Goal: Use online tool/utility: Use online tool/utility

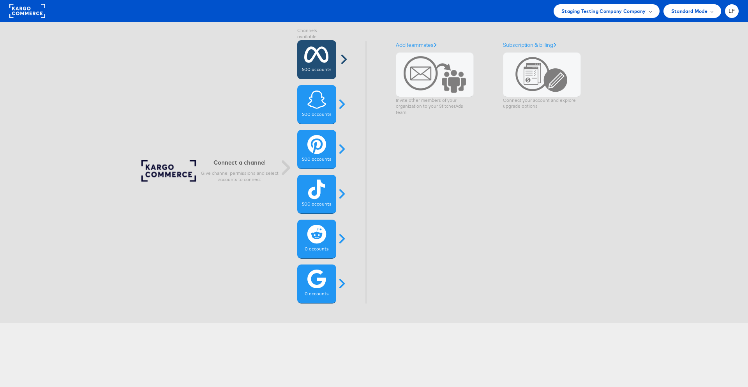
click at [303, 55] on div "500 accounts" at bounding box center [316, 59] width 39 height 39
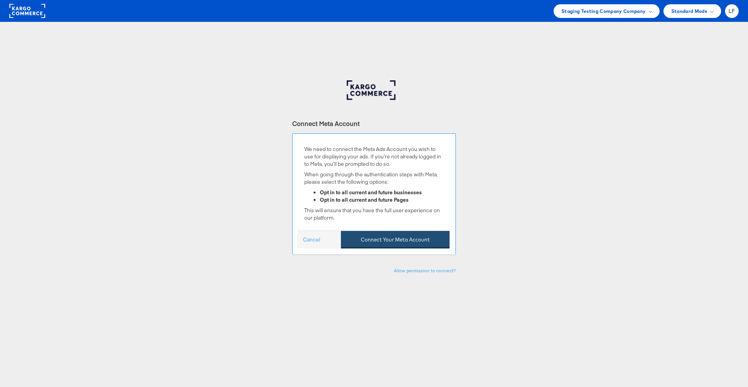
click at [387, 244] on button "Connect Your Meta Account" at bounding box center [395, 240] width 109 height 18
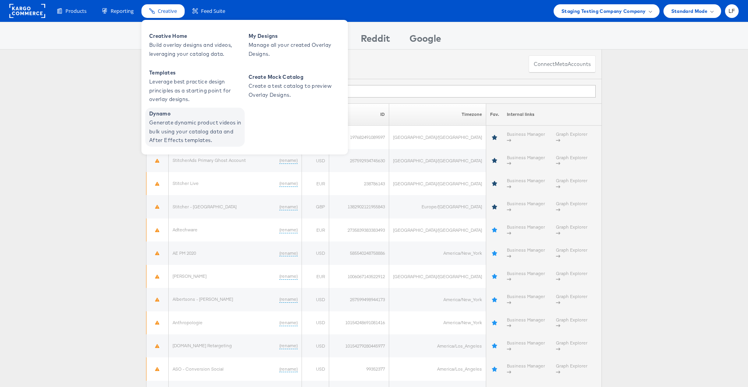
click at [188, 129] on span "Generate dynamic product videos in bulk using your catalog data and After Effec…" at bounding box center [196, 131] width 94 height 27
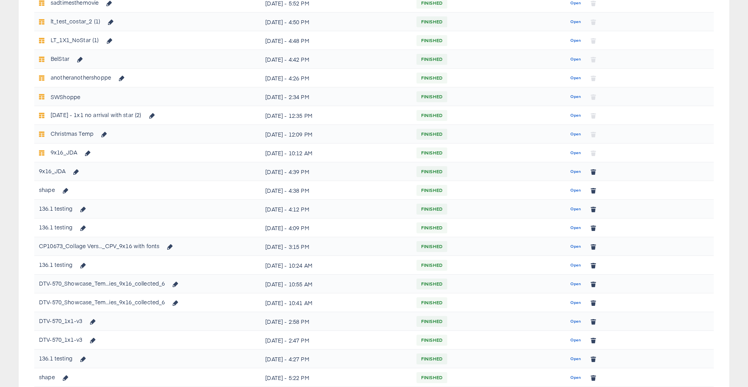
scroll to position [315, 0]
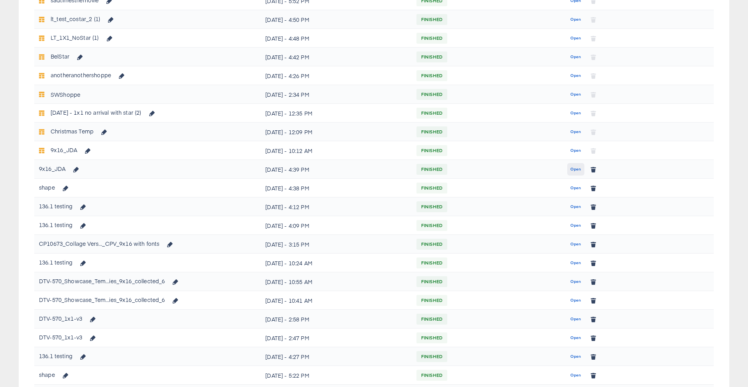
click at [573, 167] on span "Open" at bounding box center [576, 169] width 11 height 7
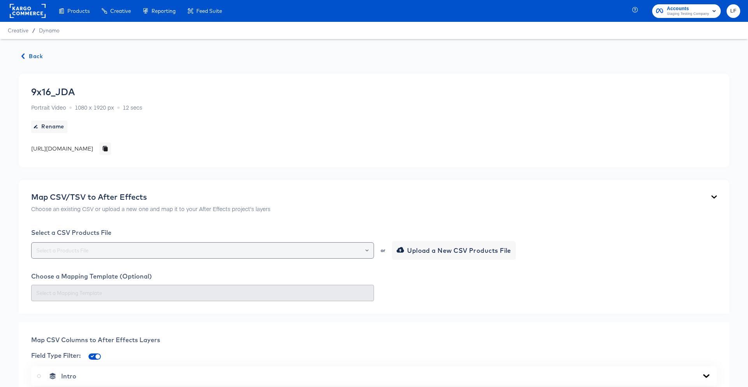
click at [363, 249] on div at bounding box center [363, 250] width 13 height 11
click at [364, 249] on div at bounding box center [363, 250] width 13 height 11
click at [367, 250] on icon "Open" at bounding box center [367, 250] width 3 height 2
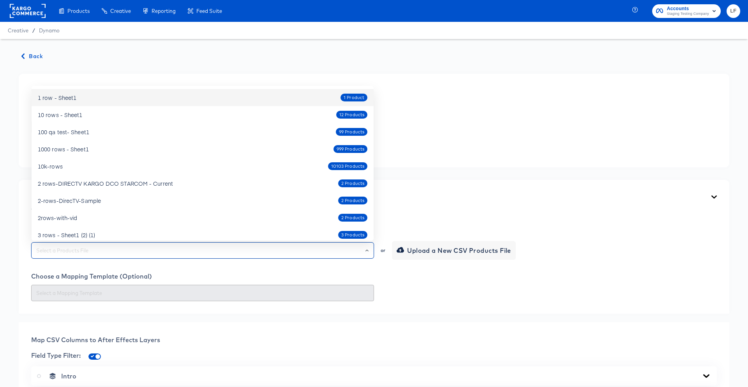
click at [323, 95] on div "1 row - Sheet1 1 Product" at bounding box center [203, 97] width 330 height 12
type input "1 row - Sheet1"
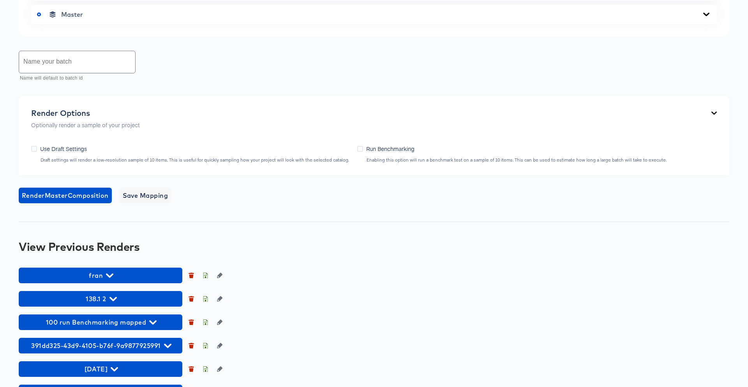
scroll to position [406, 0]
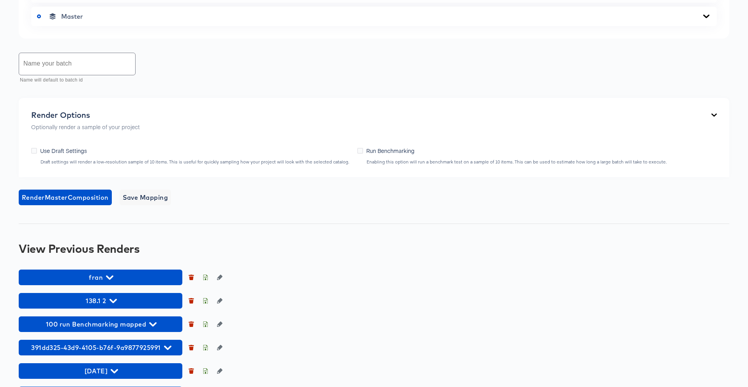
click at [81, 69] on input "text" at bounding box center [77, 64] width 116 height 22
type input "mm"
click at [98, 198] on span "Render Master Composition" at bounding box center [65, 197] width 87 height 11
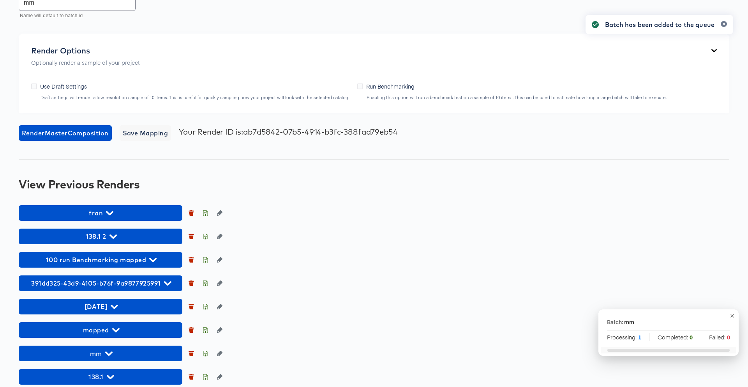
scroll to position [504, 0]
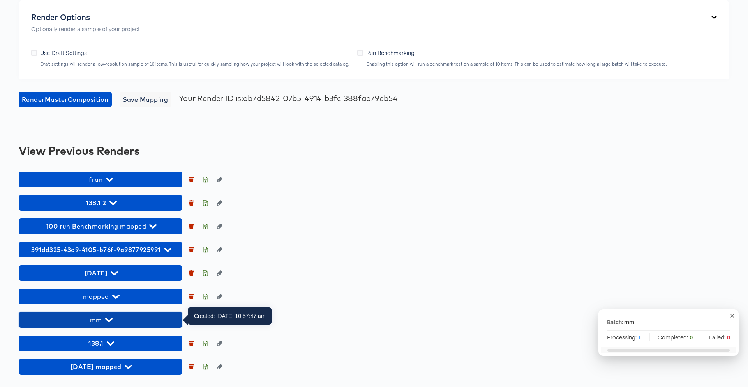
click at [162, 317] on span "mm" at bounding box center [101, 319] width 156 height 11
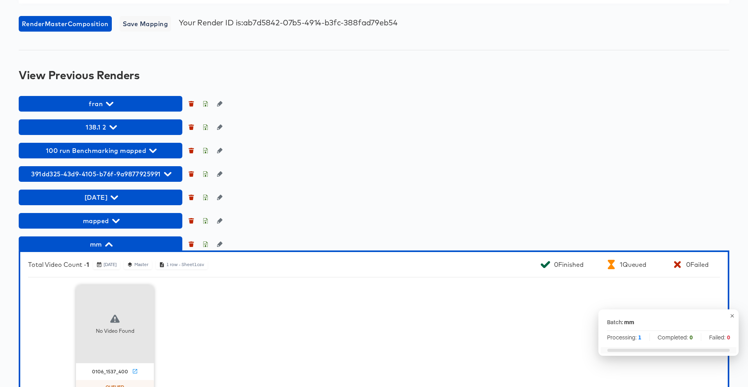
scroll to position [656, 0]
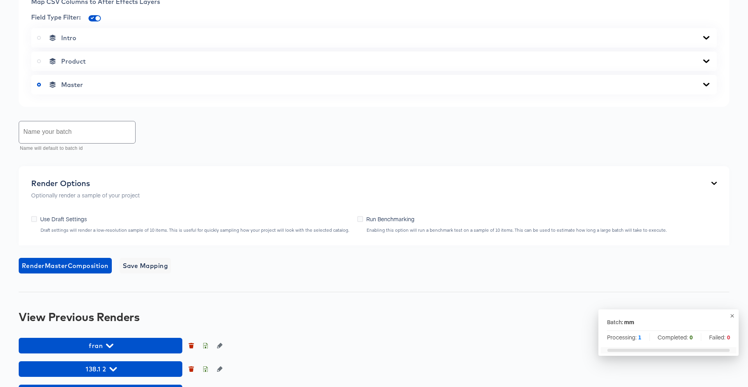
scroll to position [502, 0]
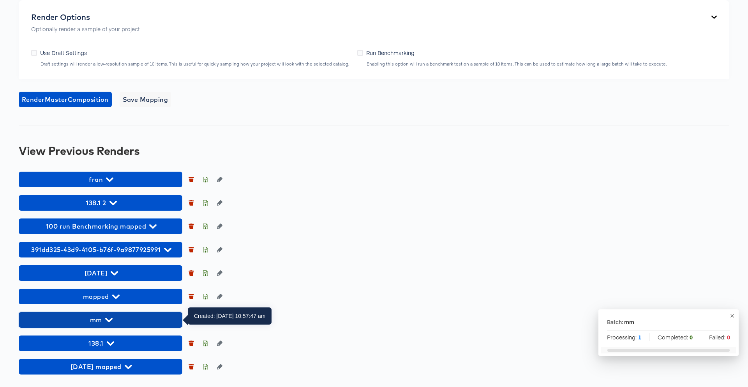
click at [118, 322] on span "mm" at bounding box center [101, 319] width 156 height 11
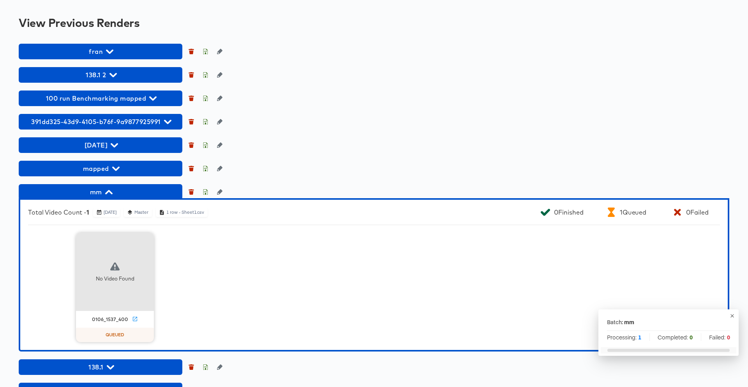
scroll to position [642, 0]
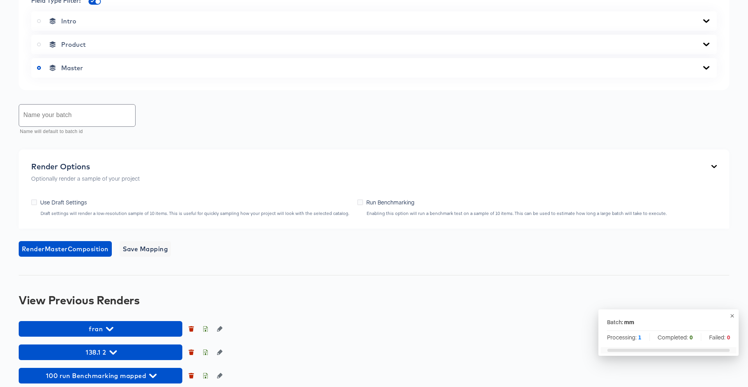
scroll to position [483, 0]
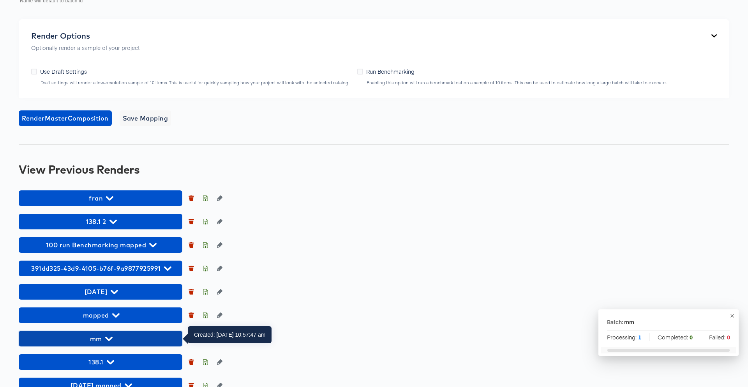
click at [146, 341] on span "mm" at bounding box center [101, 338] width 156 height 11
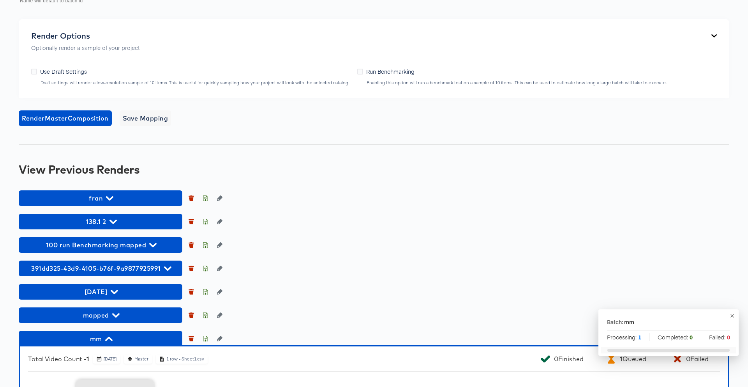
scroll to position [653, 0]
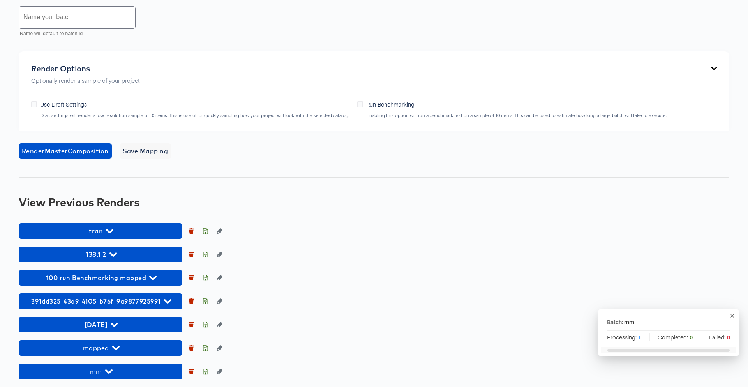
scroll to position [502, 0]
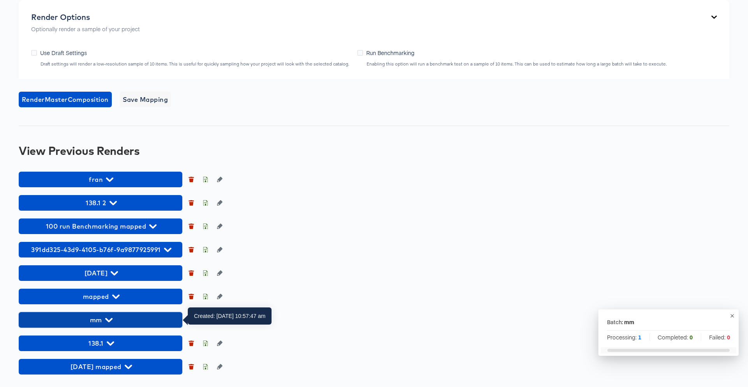
click at [124, 321] on span "mm" at bounding box center [101, 319] width 156 height 11
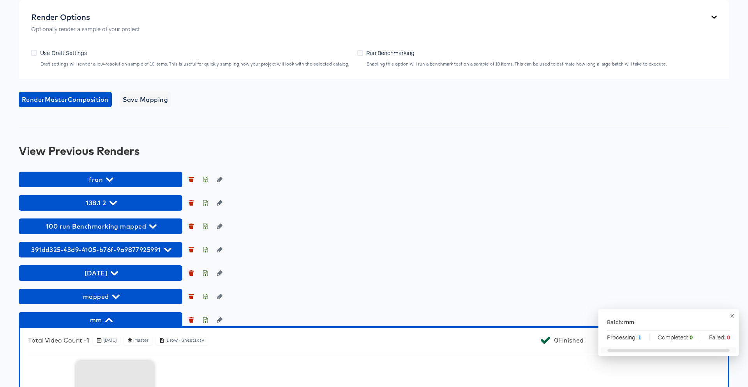
scroll to position [653, 0]
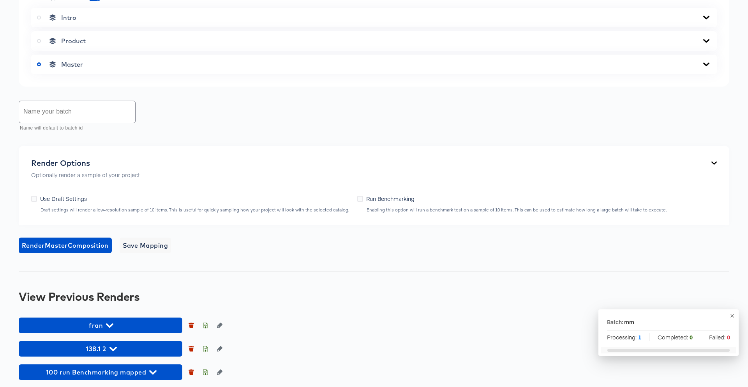
scroll to position [470, 0]
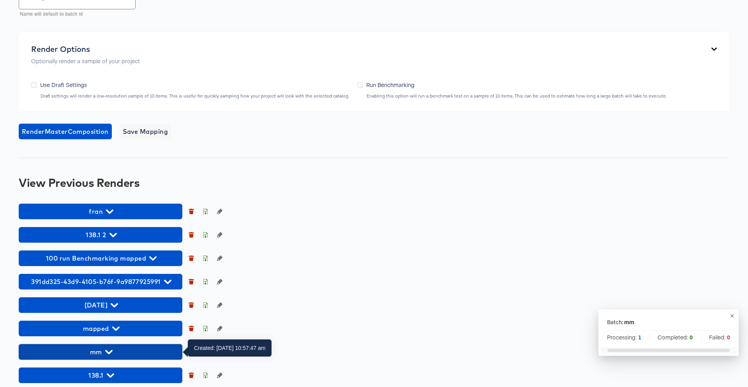
click at [120, 354] on span "mm" at bounding box center [101, 351] width 156 height 11
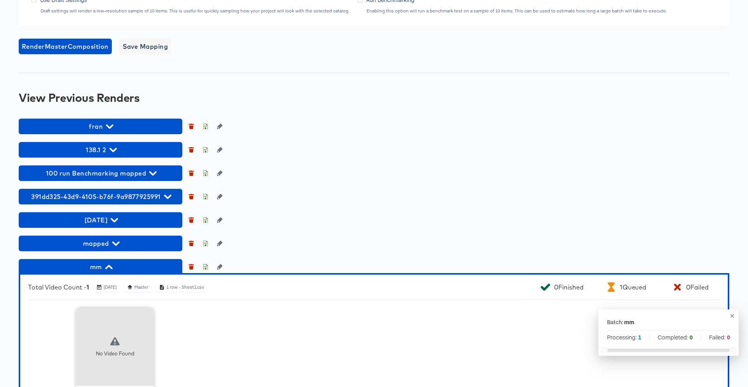
scroll to position [653, 0]
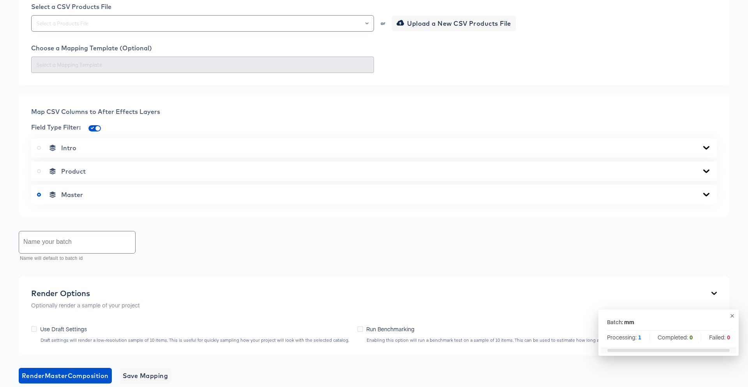
scroll to position [502, 0]
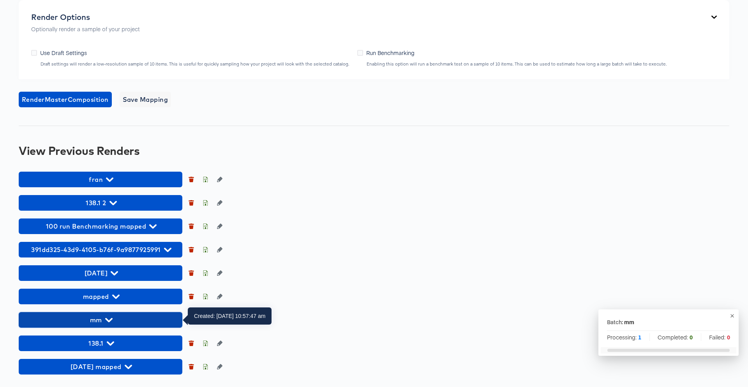
click at [125, 322] on span "mm" at bounding box center [101, 319] width 156 height 11
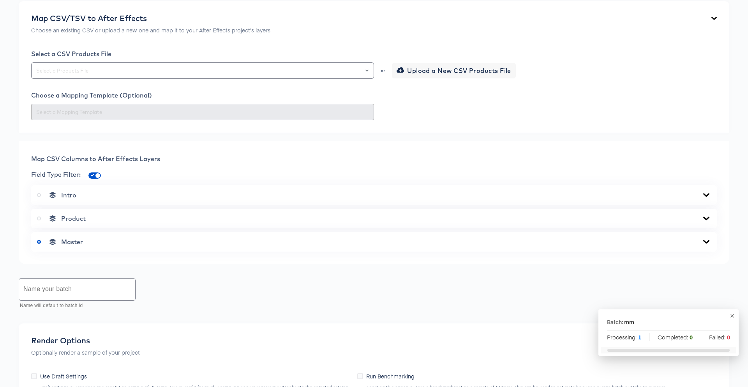
scroll to position [200, 0]
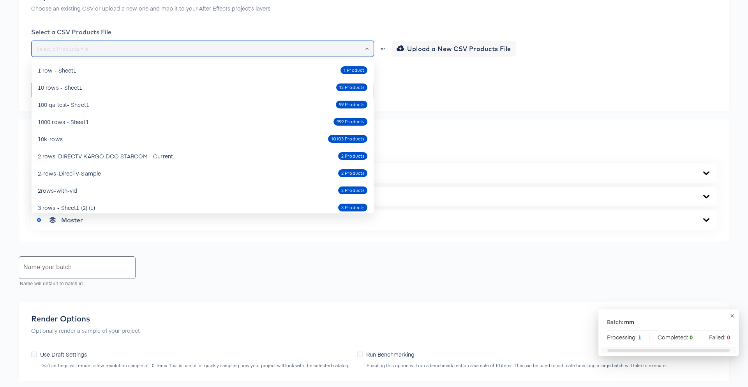
click at [309, 51] on input "text" at bounding box center [203, 48] width 336 height 9
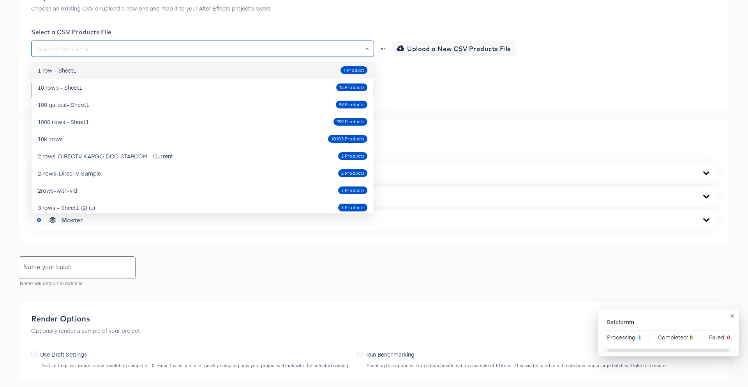
click at [347, 66] on div "1 Product" at bounding box center [354, 70] width 27 height 8
type input "1 row - Sheet1"
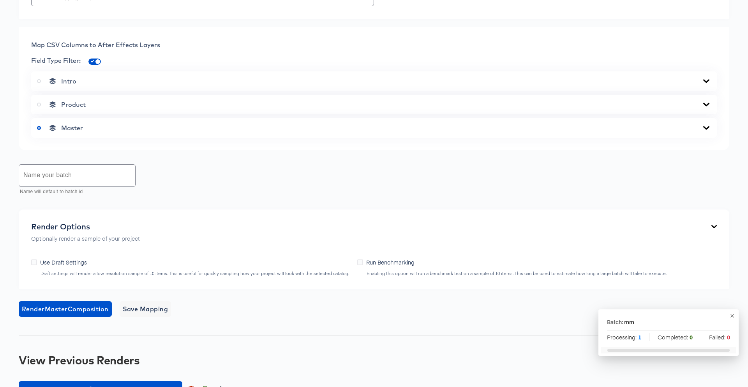
scroll to position [329, 0]
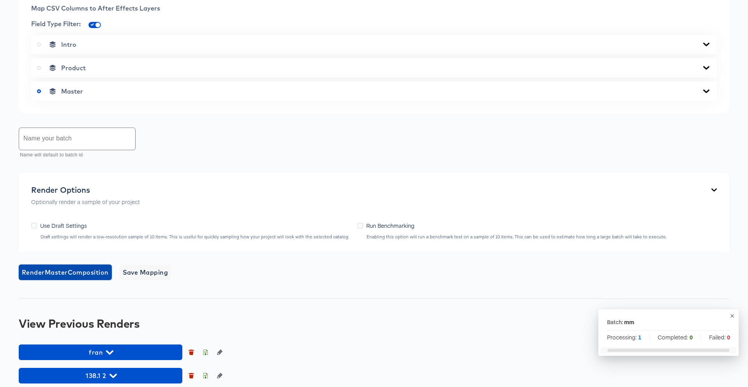
click at [92, 273] on span "Render Master Composition" at bounding box center [65, 272] width 87 height 11
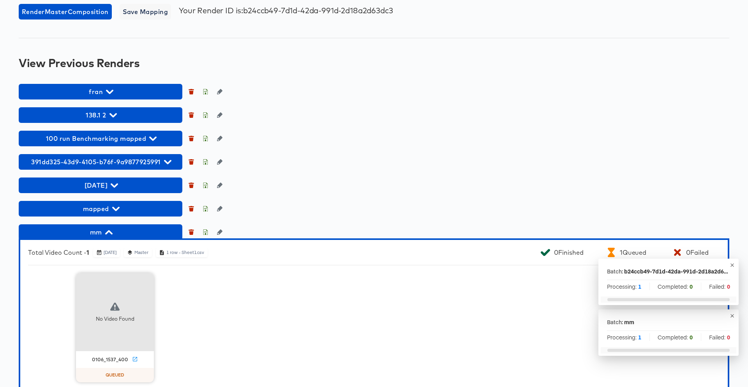
scroll to position [677, 0]
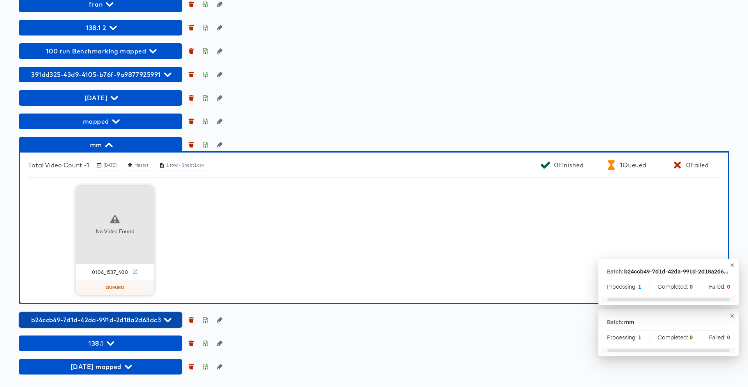
click at [103, 322] on span "b24ccb49-7d1d-42da-991d-2d18a2d63dc3" at bounding box center [101, 319] width 156 height 11
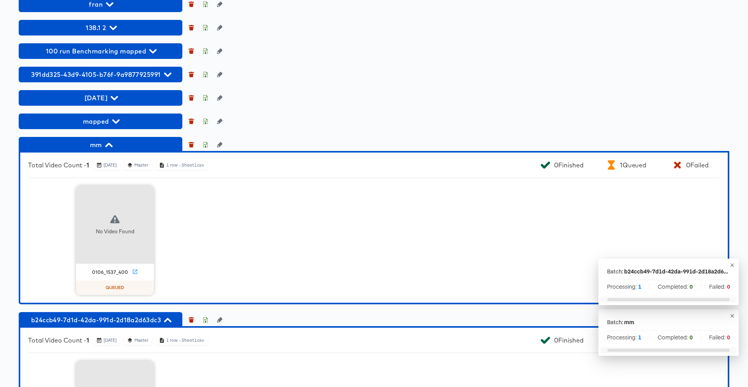
scroll to position [828, 0]
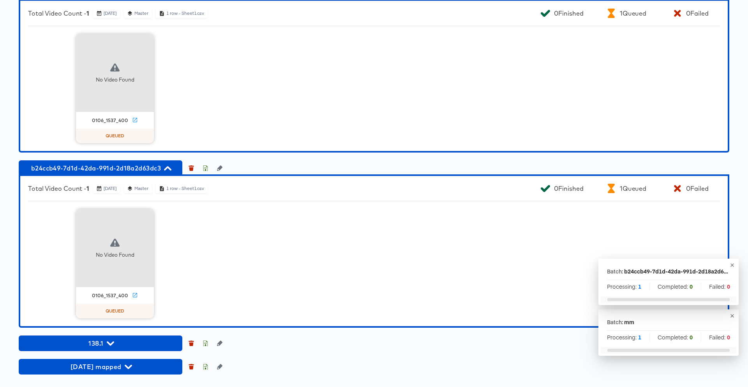
click at [458, 143] on div "Total Video Count - 1 September 26th 2025 Master 1 row - Sheet1.csv 0 Finished …" at bounding box center [374, 75] width 711 height 153
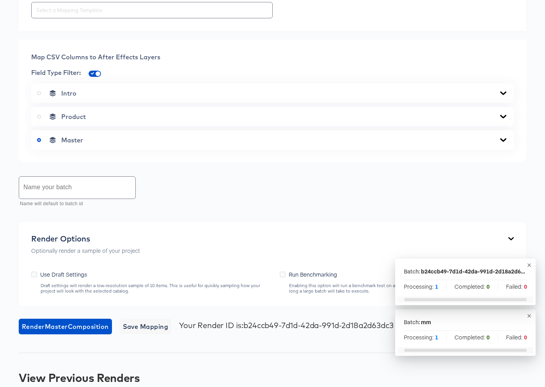
scroll to position [285, 0]
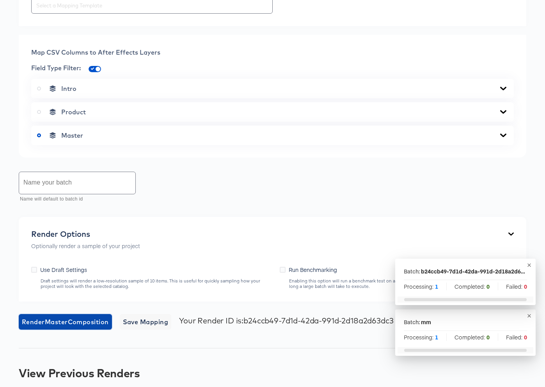
click at [93, 314] on button "Render Master Composition" at bounding box center [65, 322] width 93 height 16
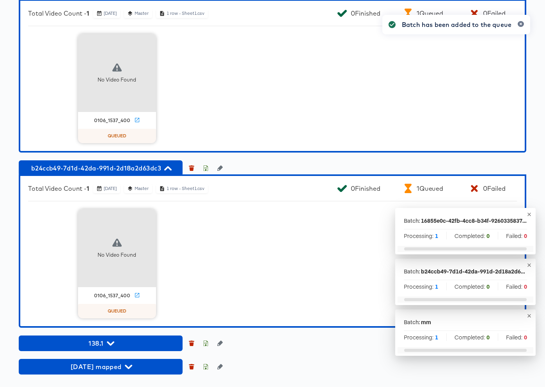
scroll to position [857, 0]
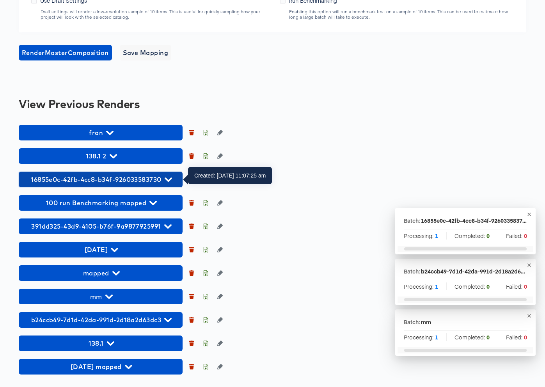
click at [132, 181] on span "16855e0c-42fb-4cc8-b34f-926033583730" at bounding box center [101, 179] width 156 height 11
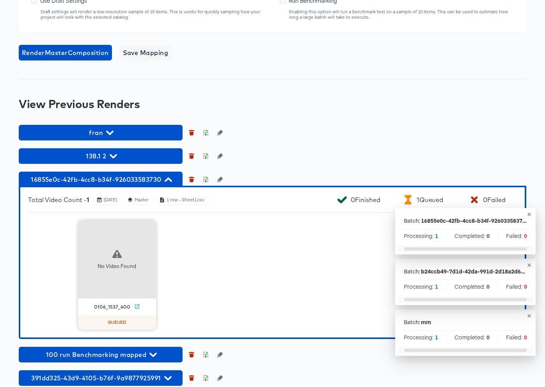
scroll to position [706, 0]
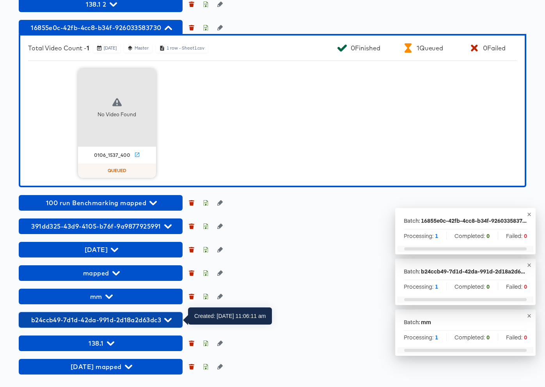
click at [102, 322] on span "b24ccb49-7d1d-42da-991d-2d18a2d63dc3" at bounding box center [101, 319] width 156 height 11
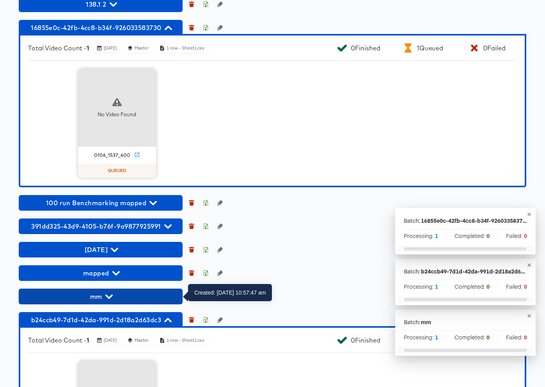
click at [113, 295] on span "mm" at bounding box center [101, 296] width 156 height 11
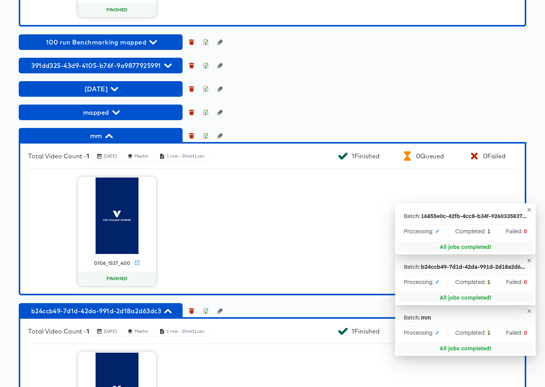
scroll to position [1009, 0]
